Goal: Information Seeking & Learning: Learn about a topic

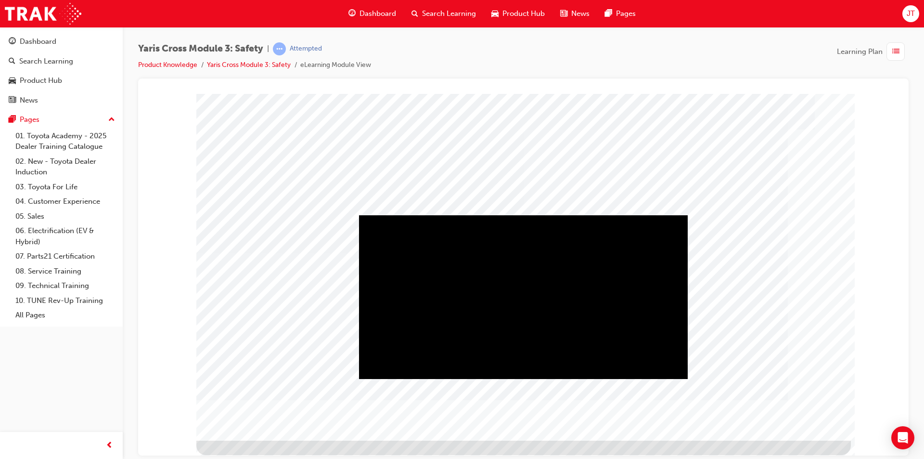
click at [531, 215] on div "Play" at bounding box center [523, 215] width 329 height 0
click at [635, 215] on div "Video" at bounding box center [523, 215] width 329 height 0
drag, startPoint x: 643, startPoint y: 369, endPoint x: 672, endPoint y: 371, distance: 29.4
click at [672, 215] on div "Video" at bounding box center [523, 215] width 329 height 0
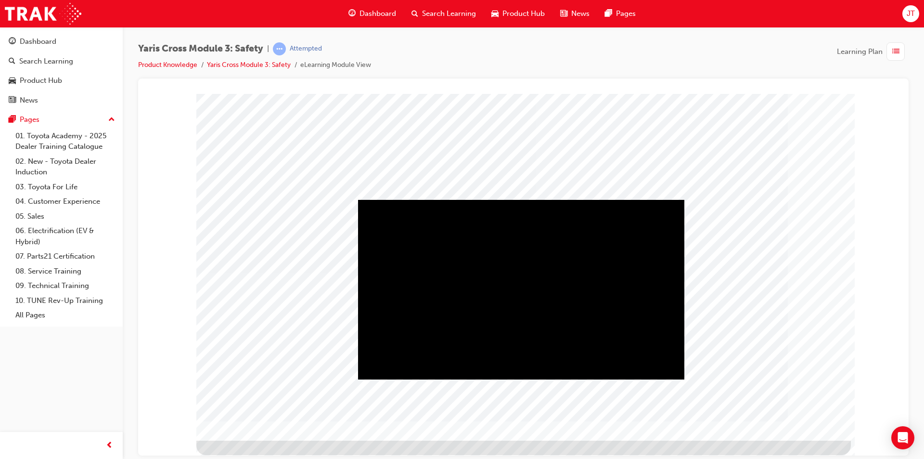
click at [508, 199] on div "Play" at bounding box center [521, 199] width 326 height 0
click at [672, 199] on div "Full Screen" at bounding box center [521, 199] width 326 height 0
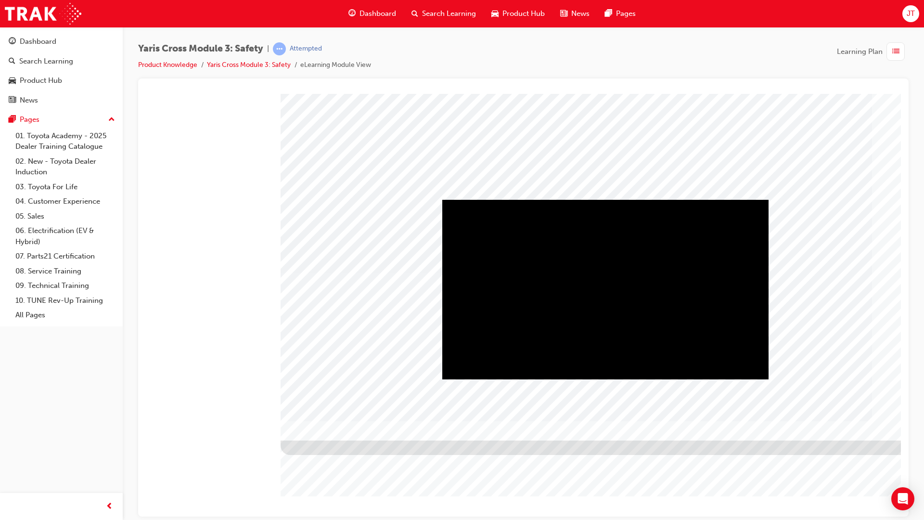
click at [554, 379] on video "" at bounding box center [605, 289] width 326 height 180
